Goal: Check status: Check status

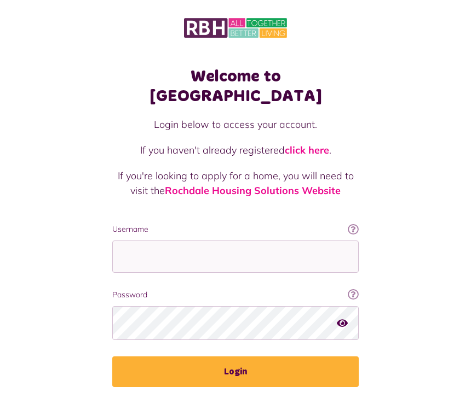
scroll to position [143, 0]
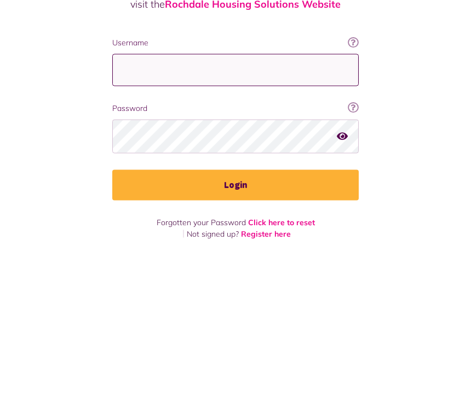
type input "**********"
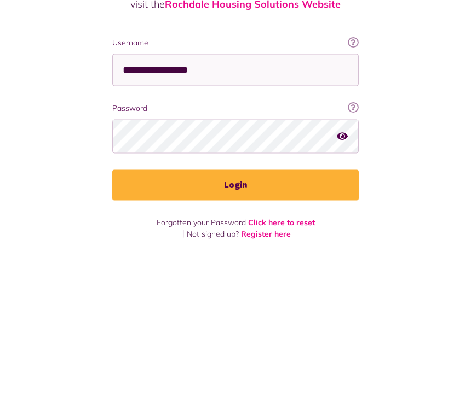
click at [235, 313] on button "Login" at bounding box center [235, 328] width 246 height 31
click at [266, 334] on button "Login" at bounding box center [235, 328] width 246 height 31
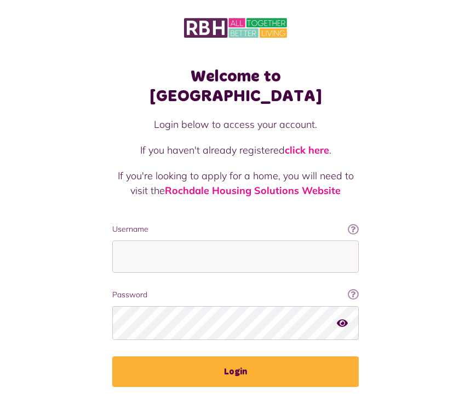
scroll to position [143, 0]
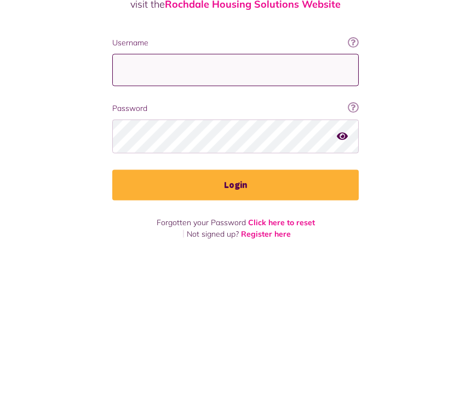
type input "**********"
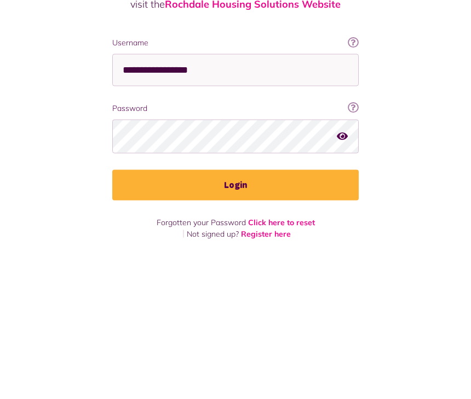
click at [235, 313] on button "Login" at bounding box center [235, 328] width 246 height 31
click at [234, 332] on button "Login" at bounding box center [235, 328] width 246 height 31
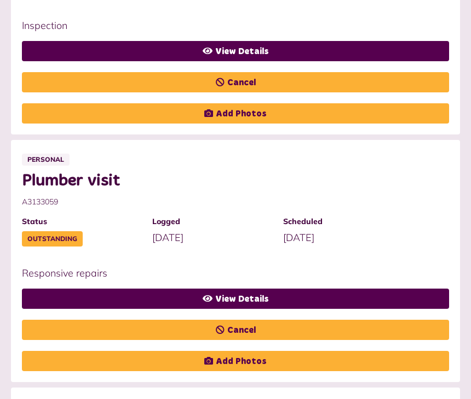
scroll to position [709, 0]
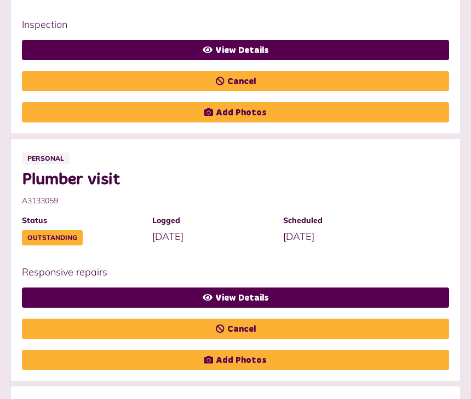
click at [270, 298] on link "View Details" at bounding box center [235, 298] width 427 height 20
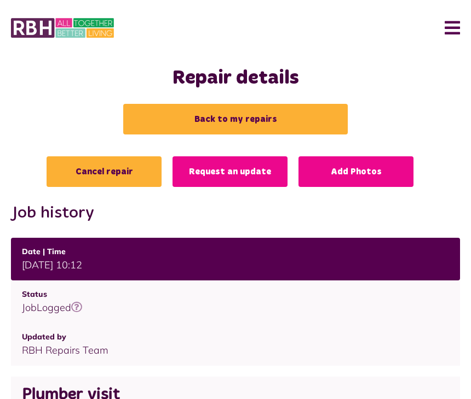
click at [214, 124] on link "Back to my repairs" at bounding box center [235, 119] width 224 height 31
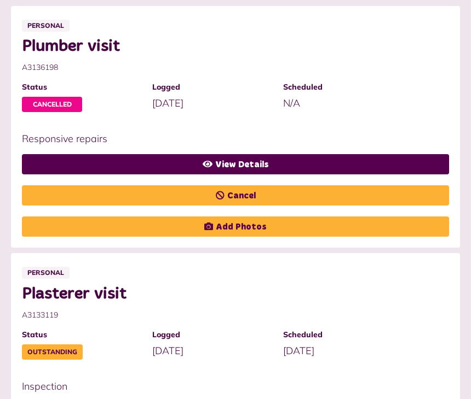
scroll to position [355, 0]
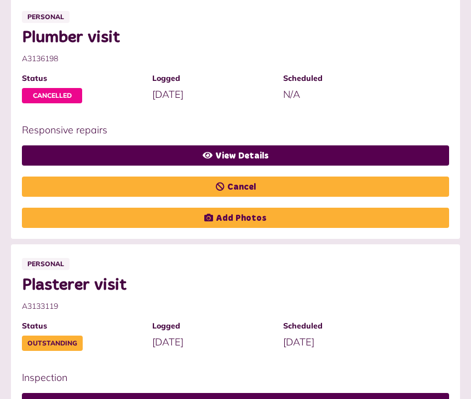
click at [259, 162] on link "View Details" at bounding box center [235, 156] width 427 height 20
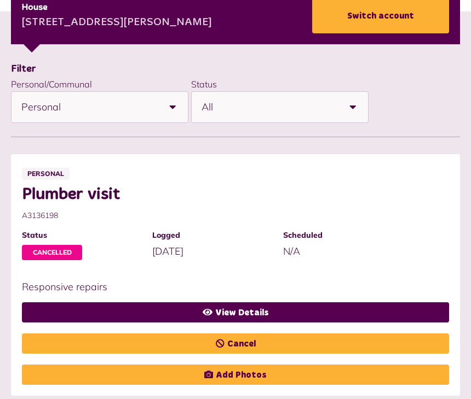
scroll to position [205, 0]
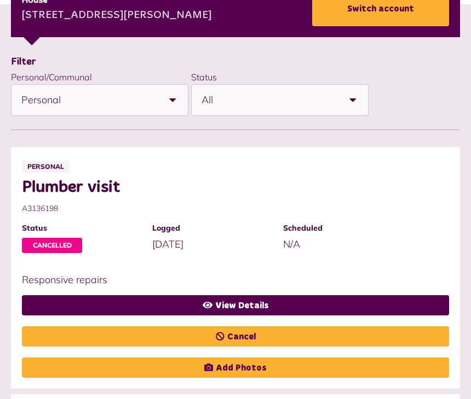
click at [259, 308] on link "View Details" at bounding box center [235, 306] width 427 height 20
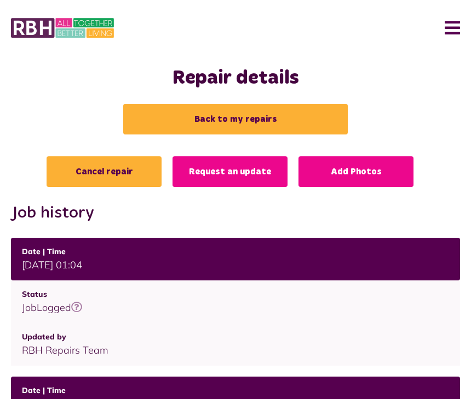
click at [218, 173] on link "Request an update" at bounding box center [229, 171] width 115 height 31
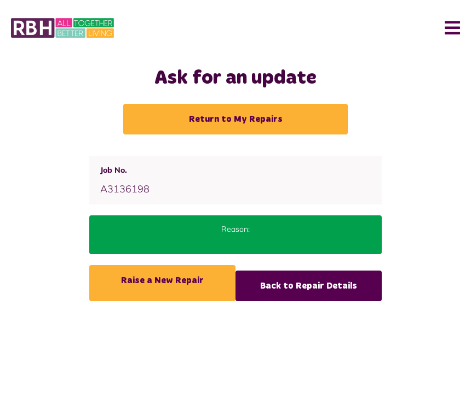
click at [288, 293] on link "Back to Repair Details" at bounding box center [308, 286] width 146 height 31
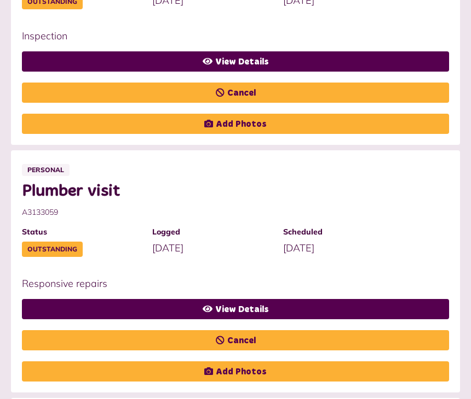
scroll to position [701, 0]
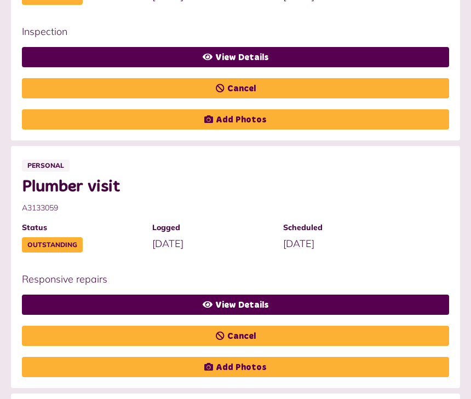
click at [253, 309] on link "View Details" at bounding box center [235, 305] width 427 height 20
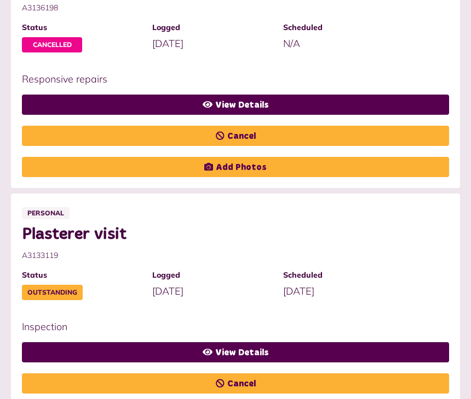
scroll to position [404, 0]
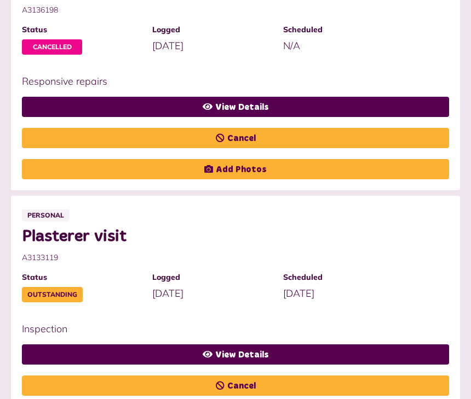
click at [246, 357] on link "View Details" at bounding box center [235, 355] width 427 height 20
